Goal: Transaction & Acquisition: Purchase product/service

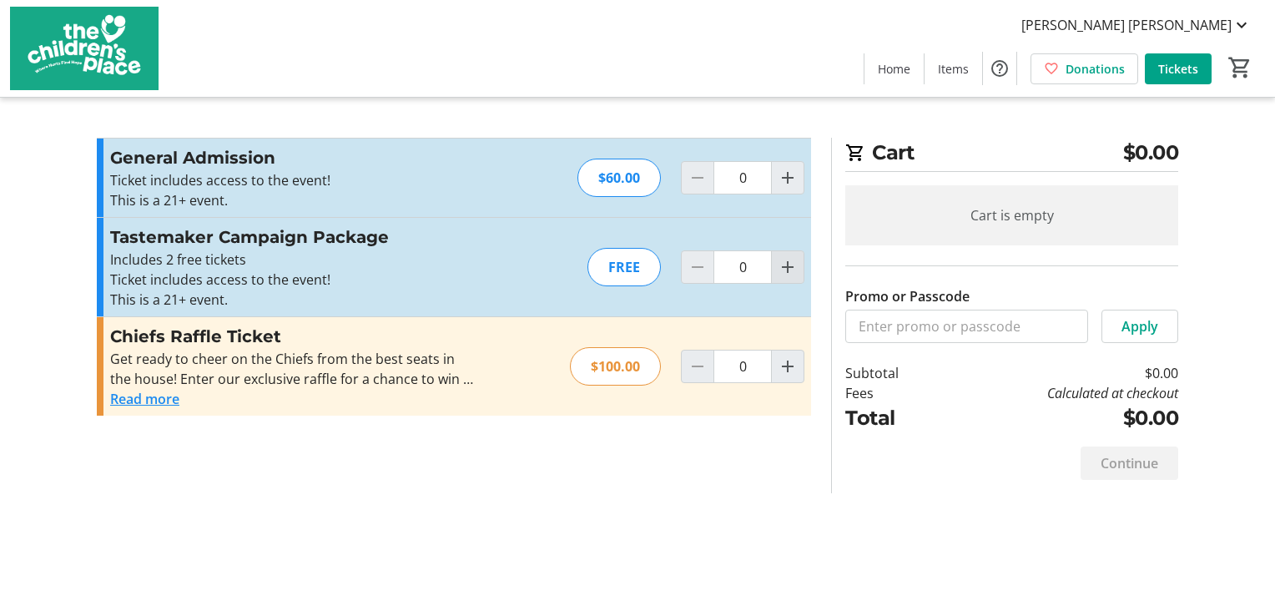
click at [791, 263] on mat-icon "Increment by one" at bounding box center [788, 267] width 20 height 20
type input "1"
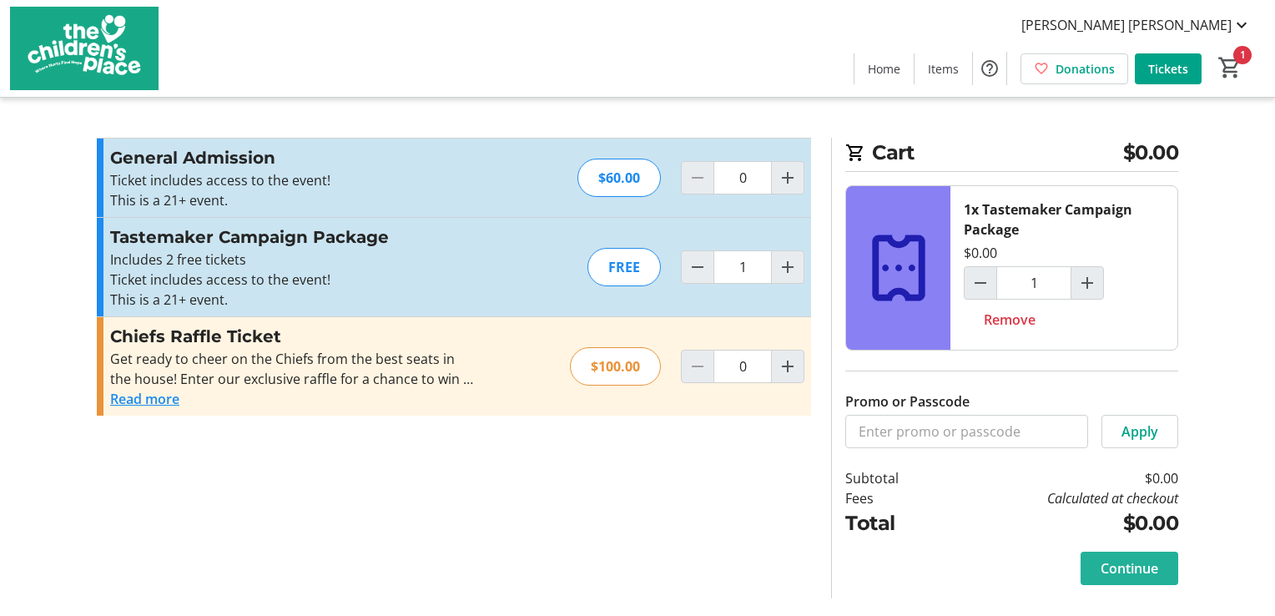
click at [1139, 573] on span "Continue" at bounding box center [1130, 568] width 58 height 20
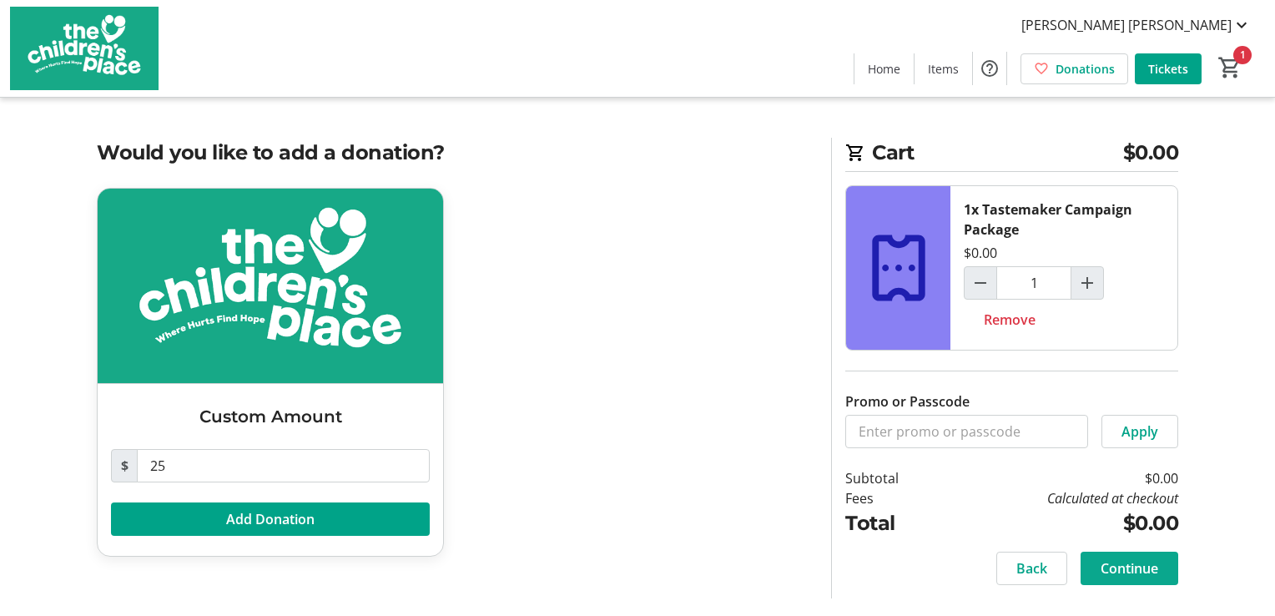
click at [1142, 568] on span "Continue" at bounding box center [1130, 568] width 58 height 20
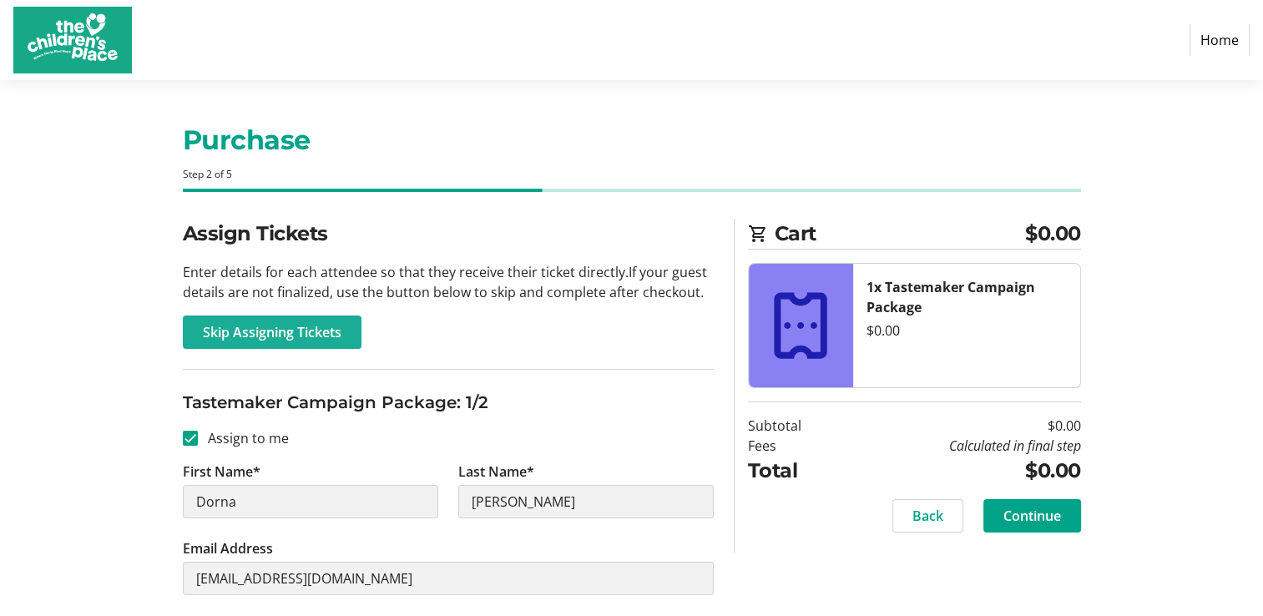
click at [284, 322] on button "Skip Assigning Tickets" at bounding box center [272, 331] width 179 height 33
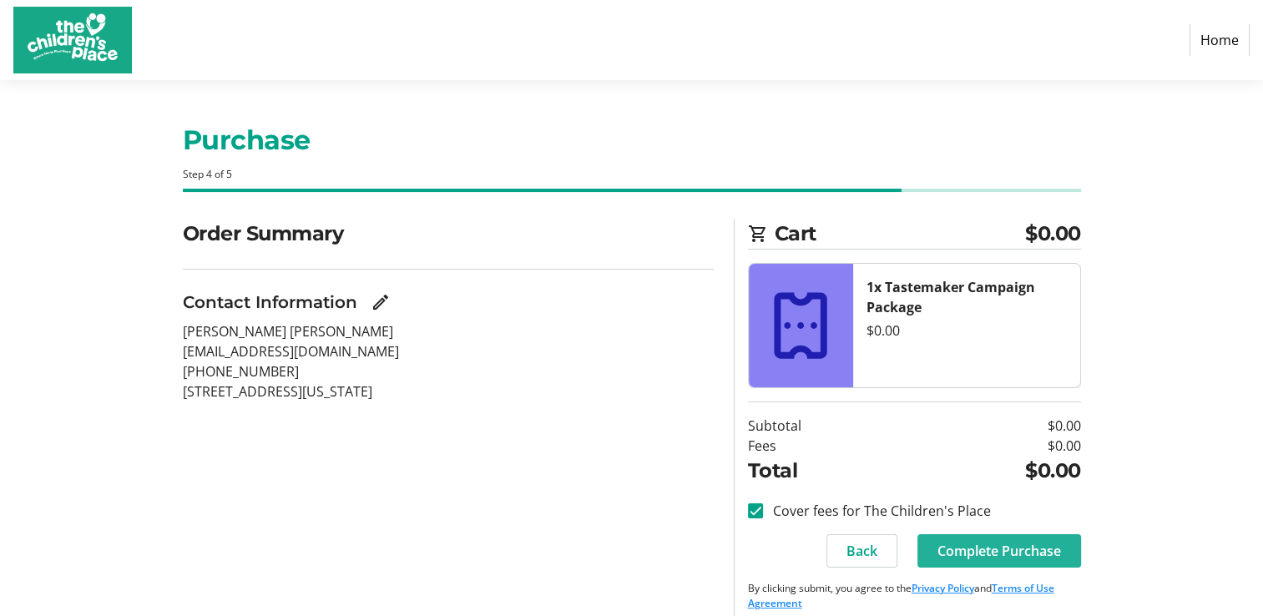
click at [1001, 551] on span "Complete Purchase" at bounding box center [999, 551] width 124 height 20
